Goal: Entertainment & Leisure: Consume media (video, audio)

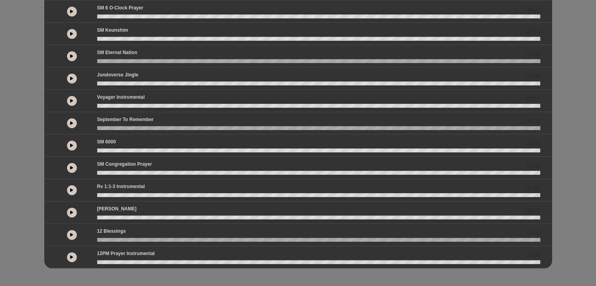
scroll to position [165, 0]
click at [355, 135] on div "02:40" at bounding box center [298, 145] width 508 height 22
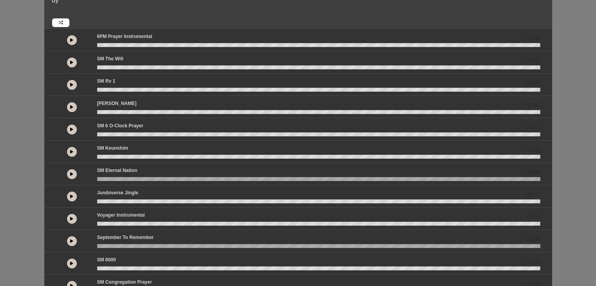
scroll to position [0, 0]
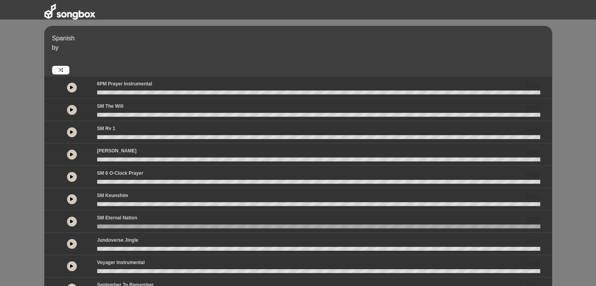
click at [74, 87] on button at bounding box center [72, 88] width 10 height 10
click at [71, 109] on icon at bounding box center [72, 110] width 2 height 4
click at [71, 108] on icon at bounding box center [71, 110] width 3 height 4
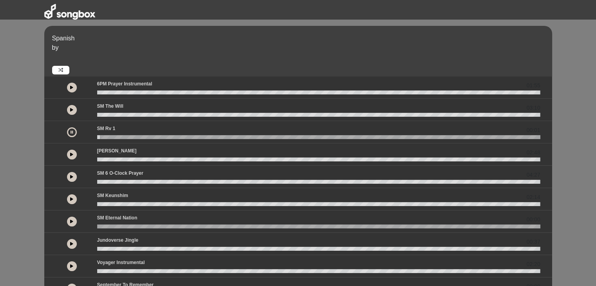
click at [69, 129] on button at bounding box center [72, 132] width 10 height 10
click at [66, 126] on div at bounding box center [71, 132] width 41 height 14
click at [68, 132] on button at bounding box center [72, 132] width 10 height 10
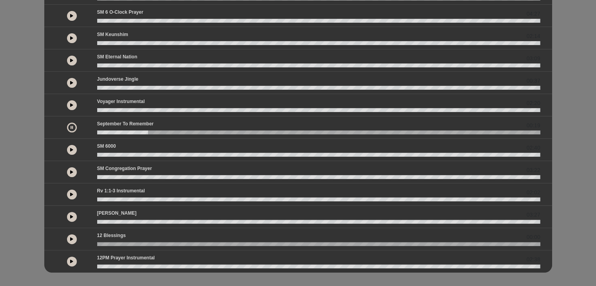
scroll to position [164, 0]
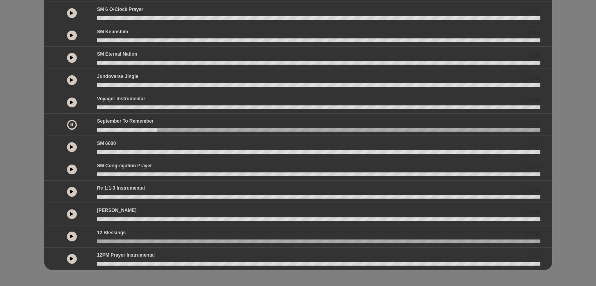
click at [68, 147] on button at bounding box center [72, 147] width 10 height 10
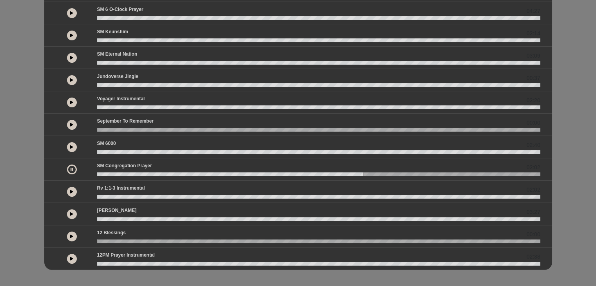
click at [71, 259] on icon at bounding box center [71, 259] width 3 height 4
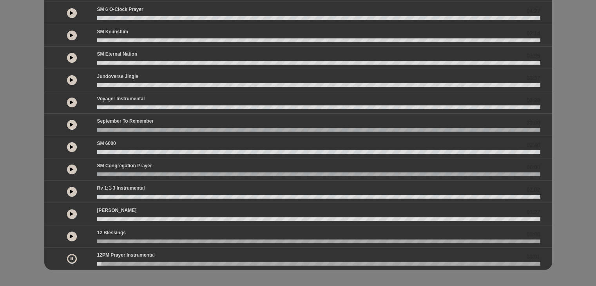
click at [71, 193] on button at bounding box center [72, 192] width 10 height 10
click at [75, 255] on button at bounding box center [72, 259] width 10 height 10
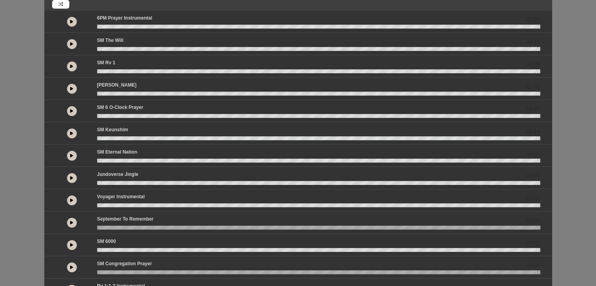
scroll to position [0, 0]
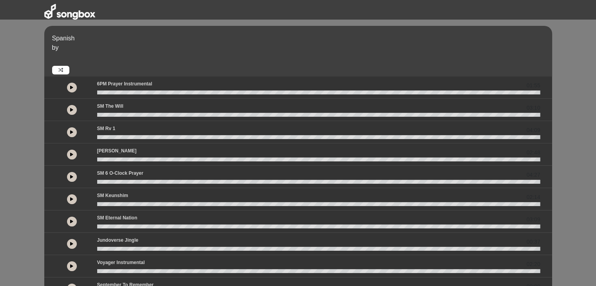
click at [71, 85] on icon at bounding box center [71, 87] width 3 height 4
click at [75, 151] on button at bounding box center [72, 155] width 10 height 10
click at [68, 131] on button at bounding box center [72, 132] width 10 height 10
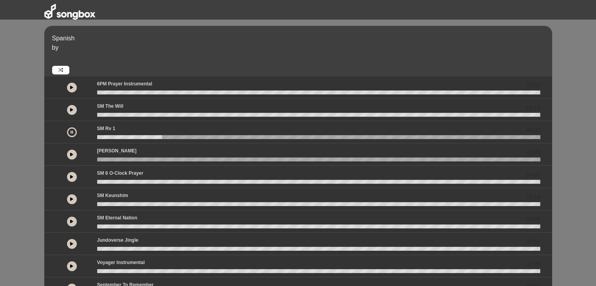
click at [72, 132] on icon at bounding box center [72, 132] width 2 height 4
